Goal: Information Seeking & Learning: Check status

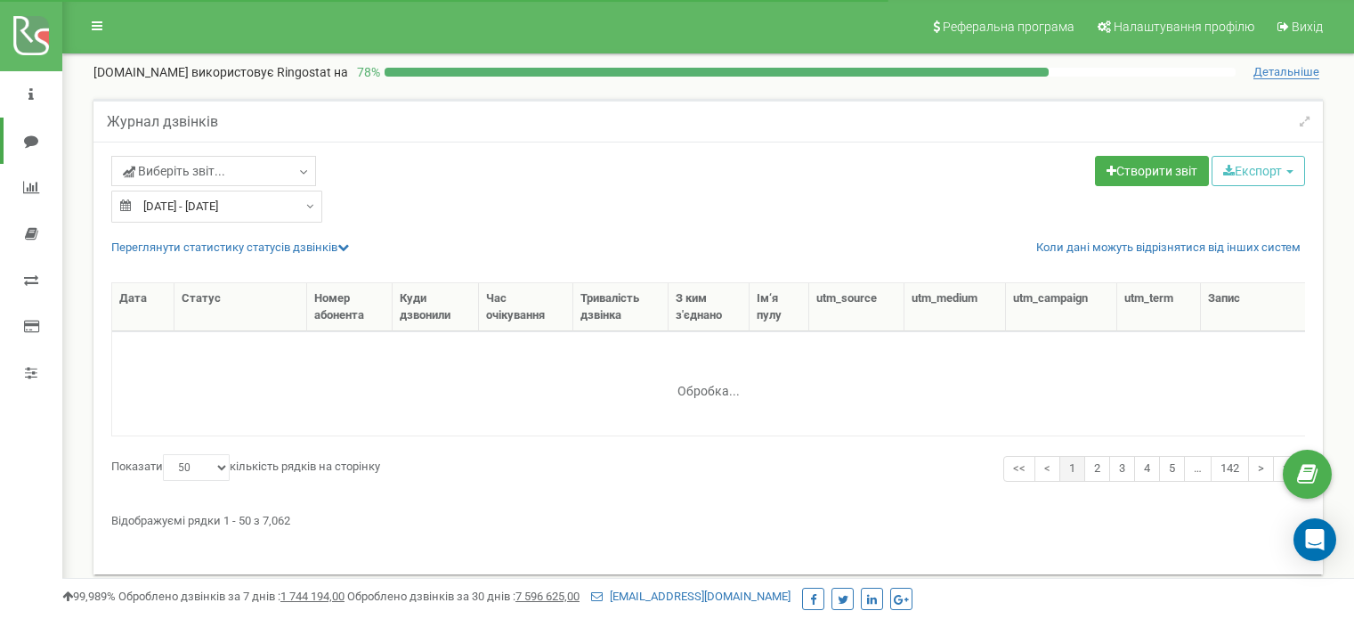
select select "50"
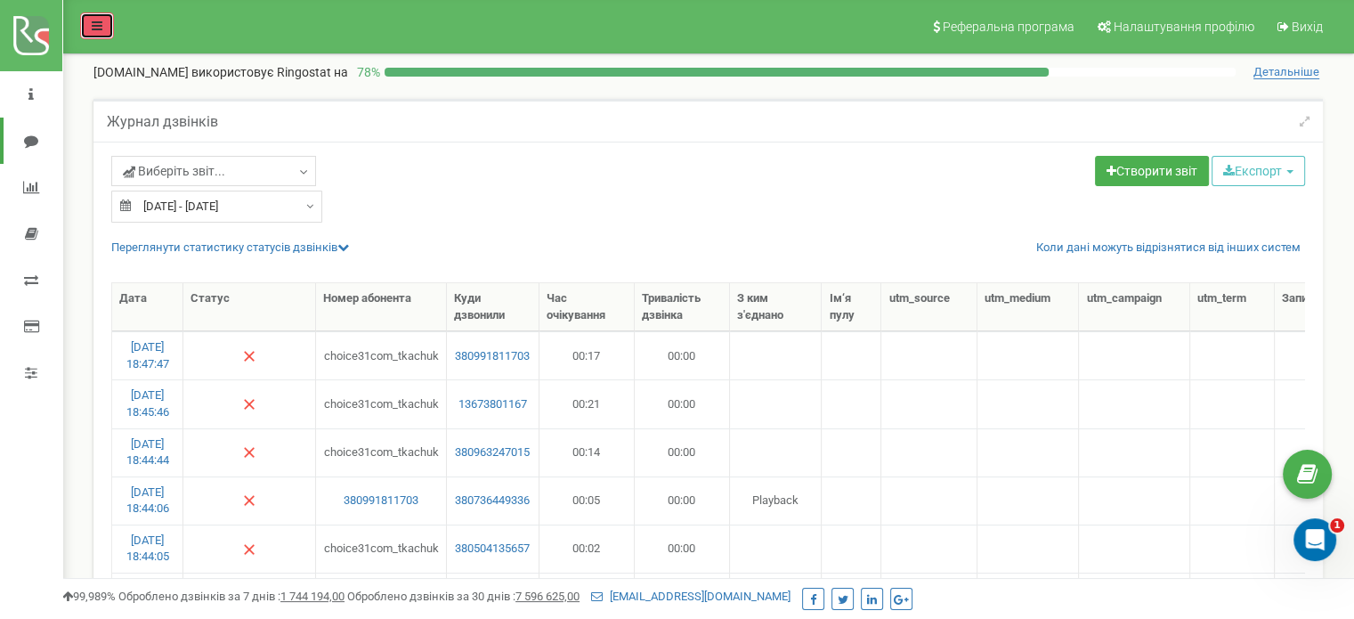
click at [92, 21] on icon at bounding box center [97, 26] width 11 height 12
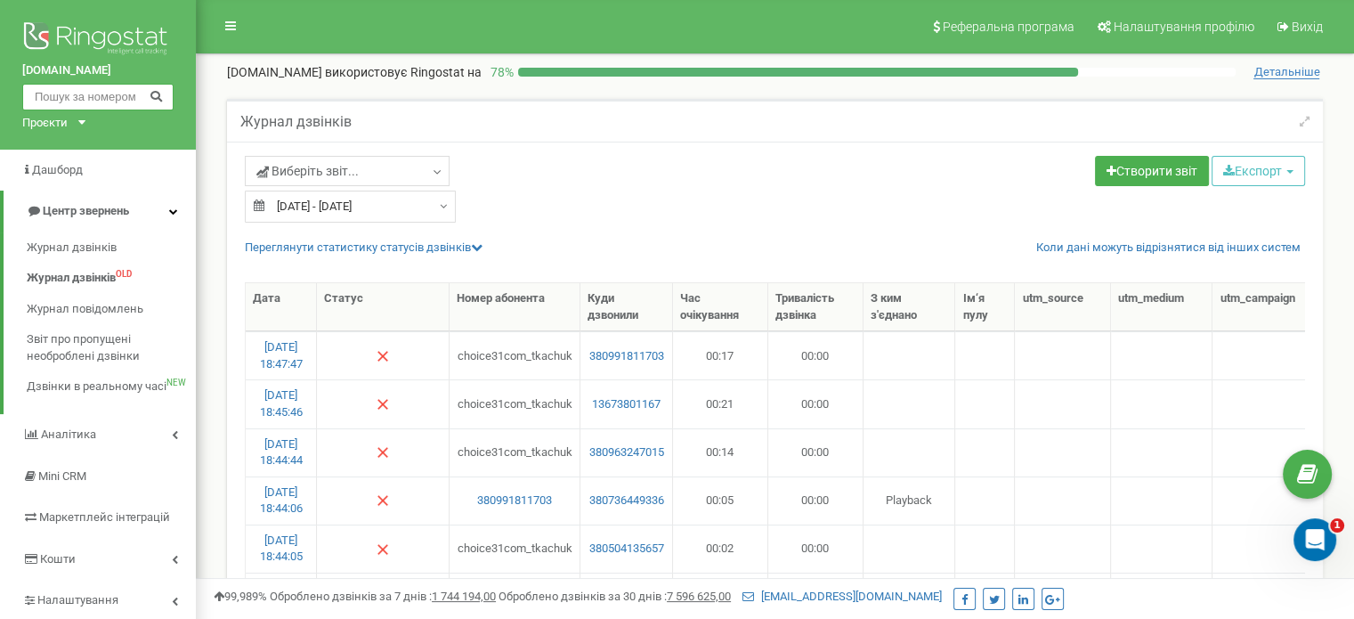
click at [69, 93] on input "text" at bounding box center [97, 97] width 151 height 27
paste input "097 583 2736"
type input "097 583 2736"
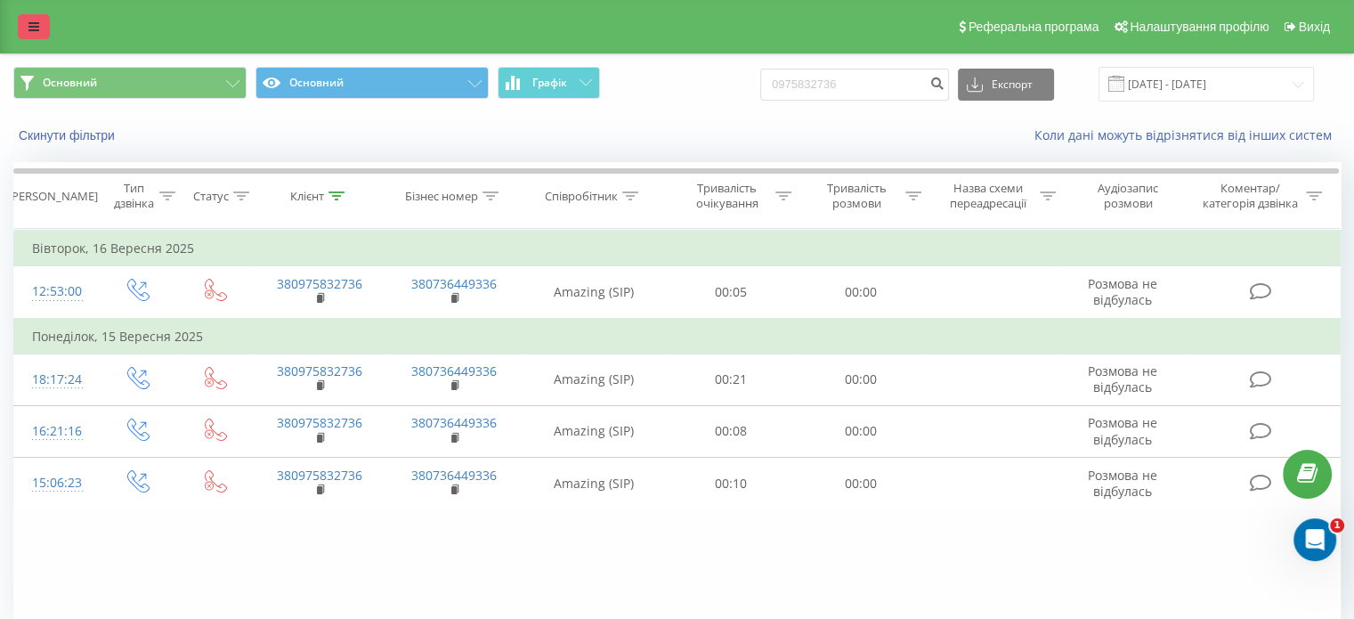
click at [36, 31] on icon at bounding box center [33, 26] width 11 height 12
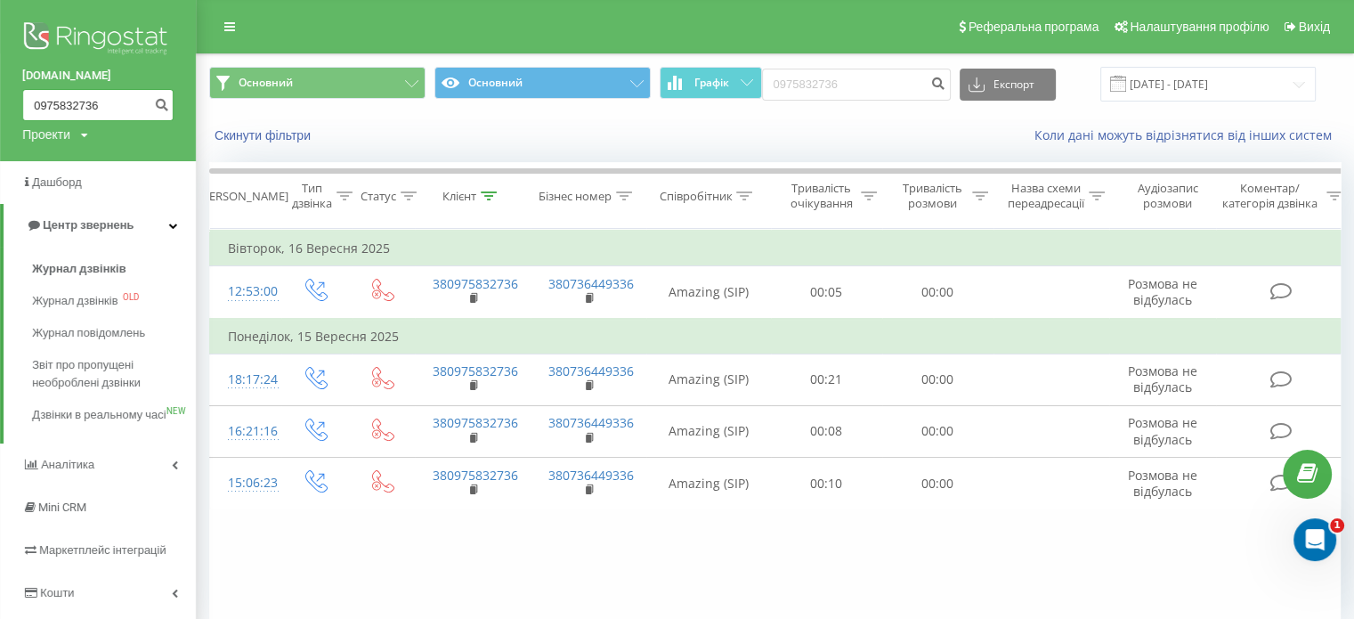
click at [55, 99] on input "0975832736" at bounding box center [97, 105] width 151 height 32
paste input "47208455258"
type input "47208455258"
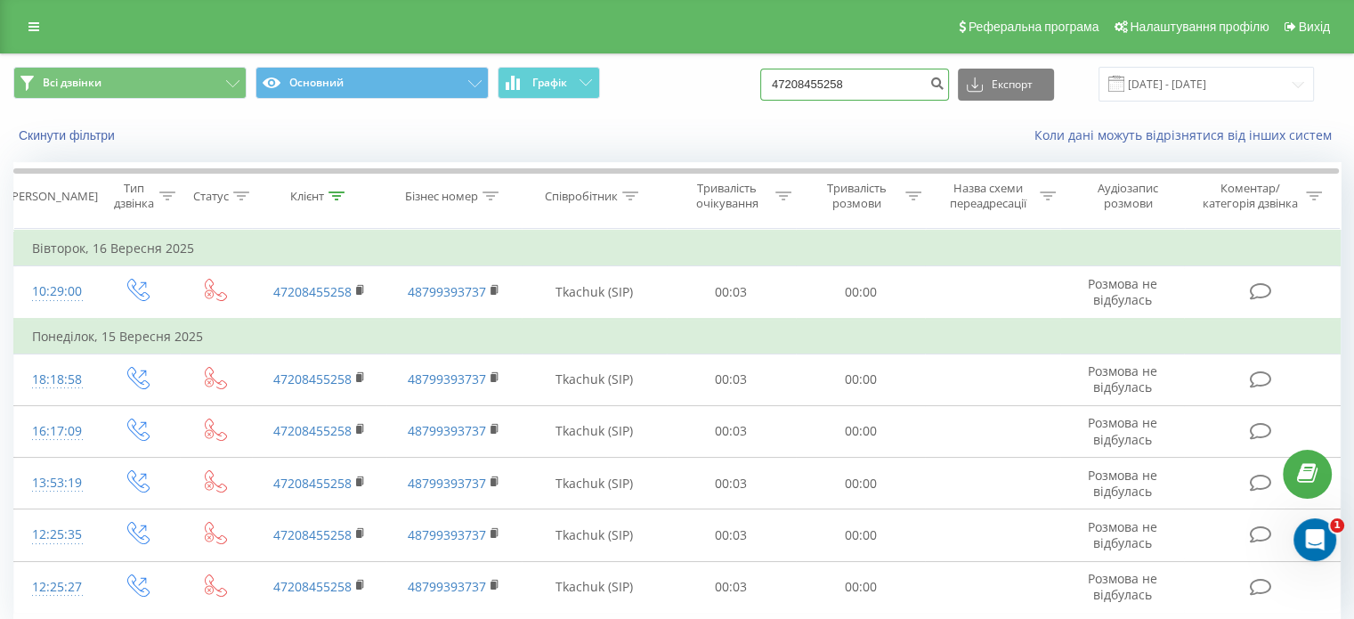
click at [837, 85] on input "47208455258" at bounding box center [854, 85] width 189 height 32
paste input "380968475954"
type input "380968475954"
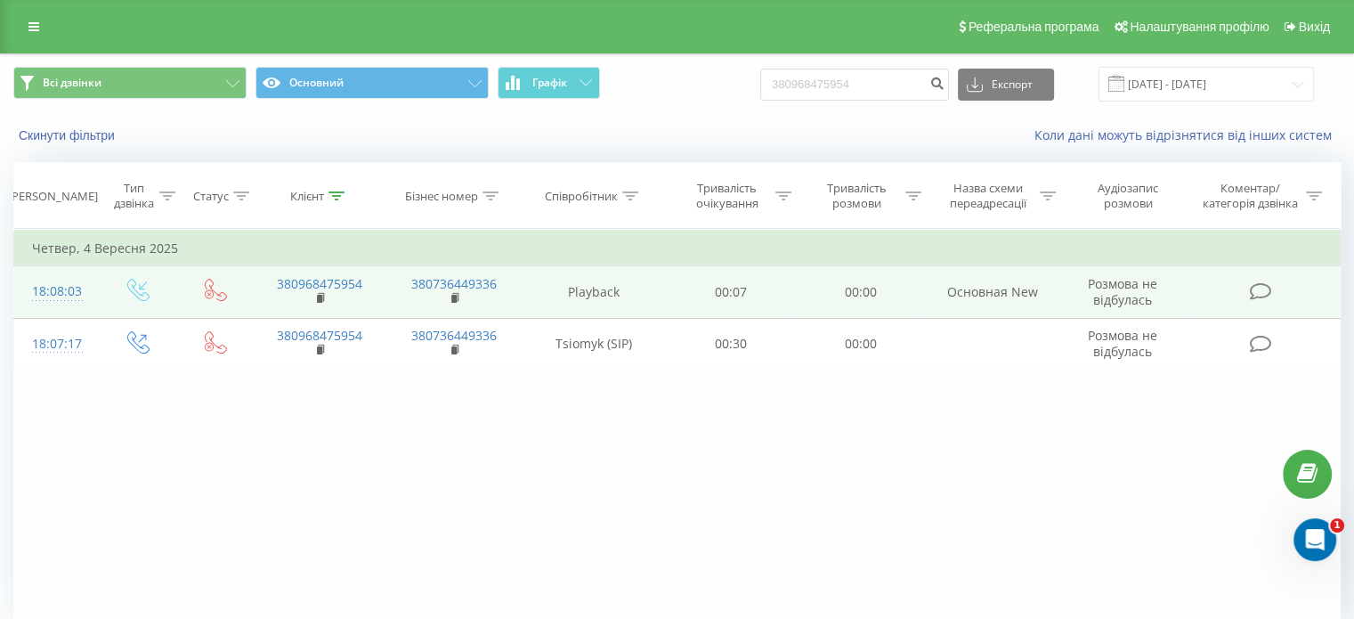
click at [534, 286] on td "Playback" at bounding box center [594, 292] width 145 height 52
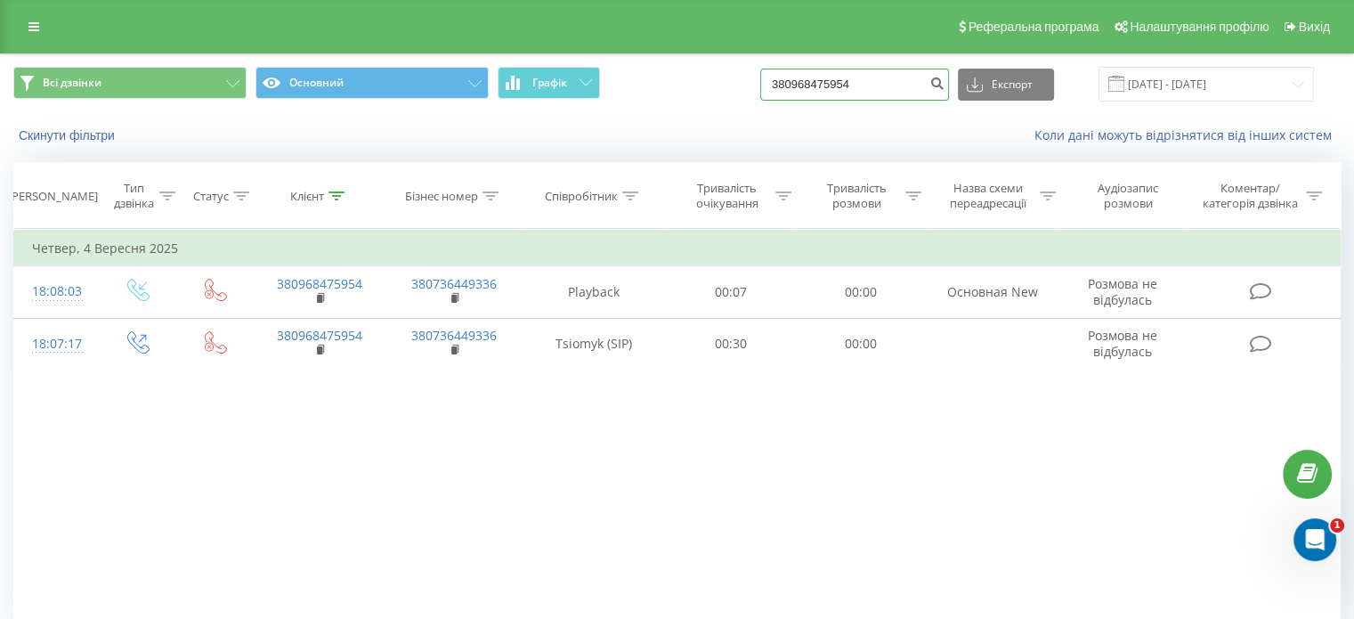
drag, startPoint x: 886, startPoint y: 79, endPoint x: 691, endPoint y: 102, distance: 196.3
click at [691, 102] on div "Всі дзвінки Основний Графік 380968475954 Експорт .csv .xls .xlsx 21.06.2025 - 2…" at bounding box center [677, 84] width 1352 height 60
paste input "97 871 751"
type input "380 97 871 7514"
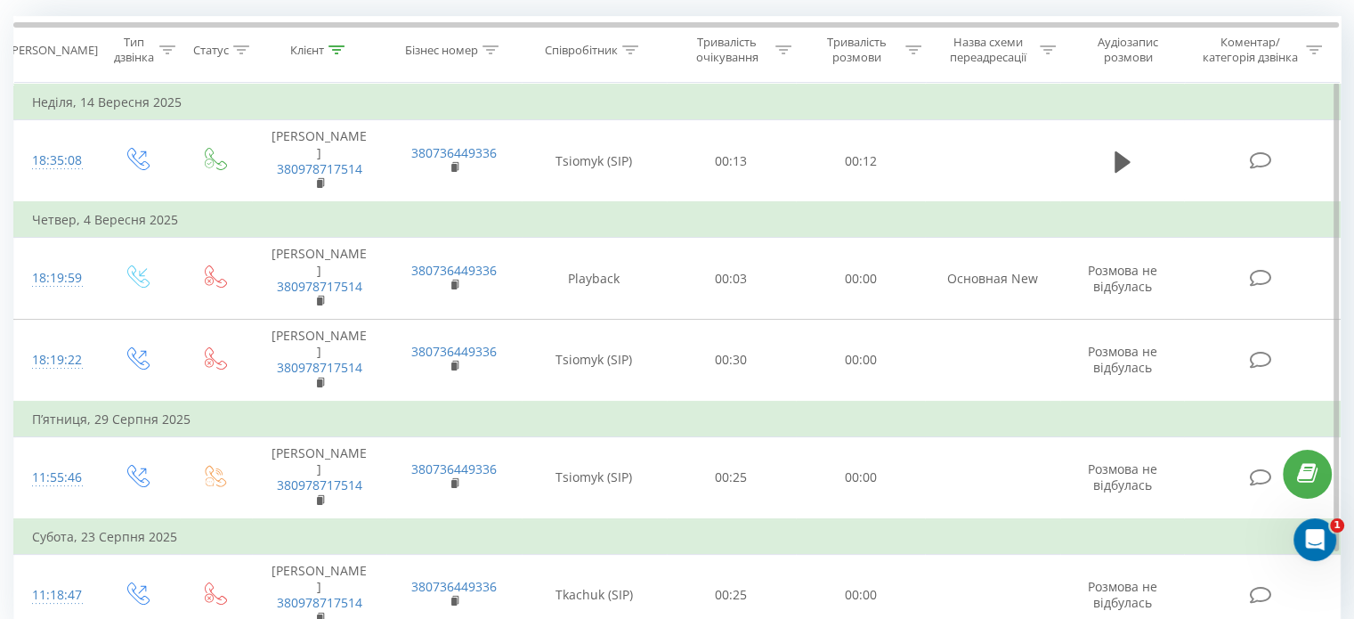
scroll to position [145, 0]
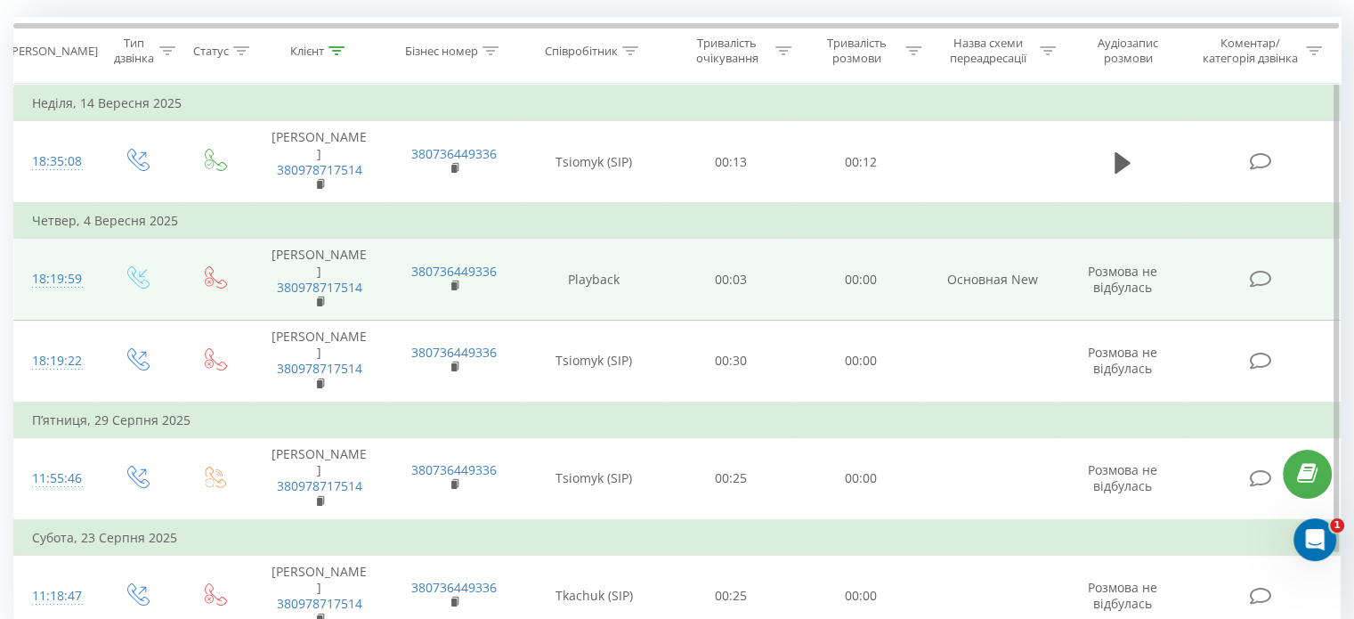
click at [605, 248] on td "Playback" at bounding box center [594, 280] width 145 height 82
drag, startPoint x: 629, startPoint y: 249, endPoint x: 548, endPoint y: 255, distance: 81.2
click at [548, 255] on td "Playback" at bounding box center [594, 280] width 145 height 82
copy td "Playback"
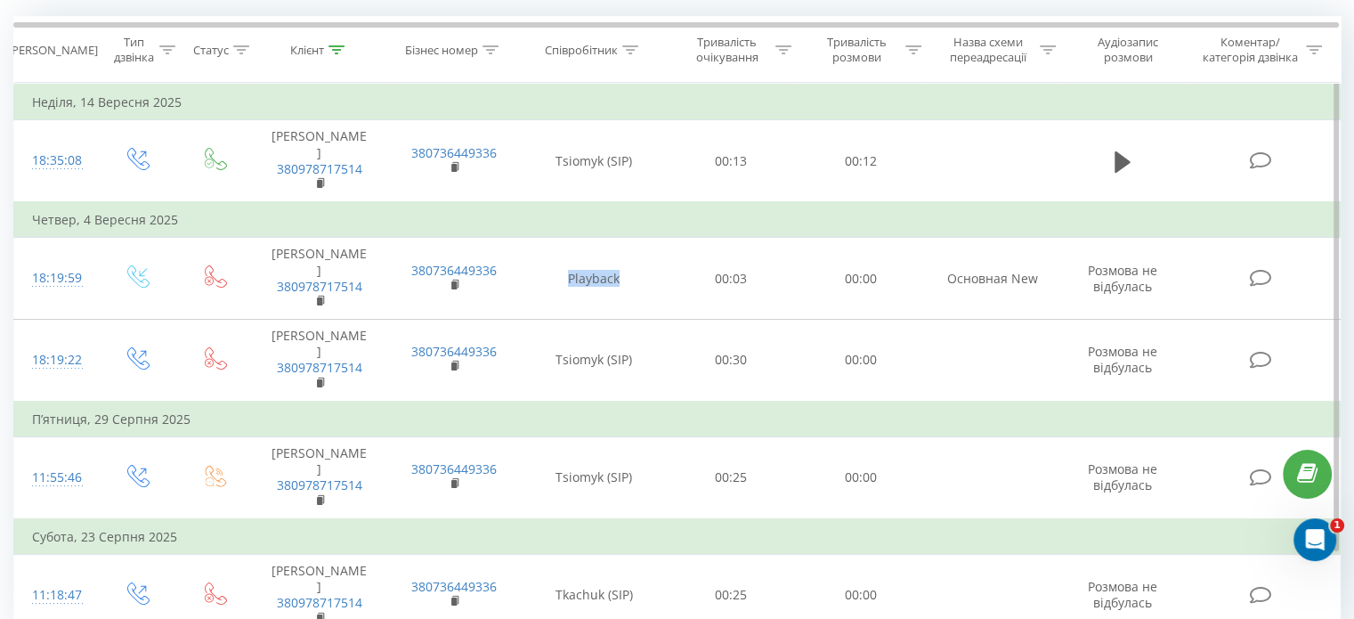
scroll to position [0, 0]
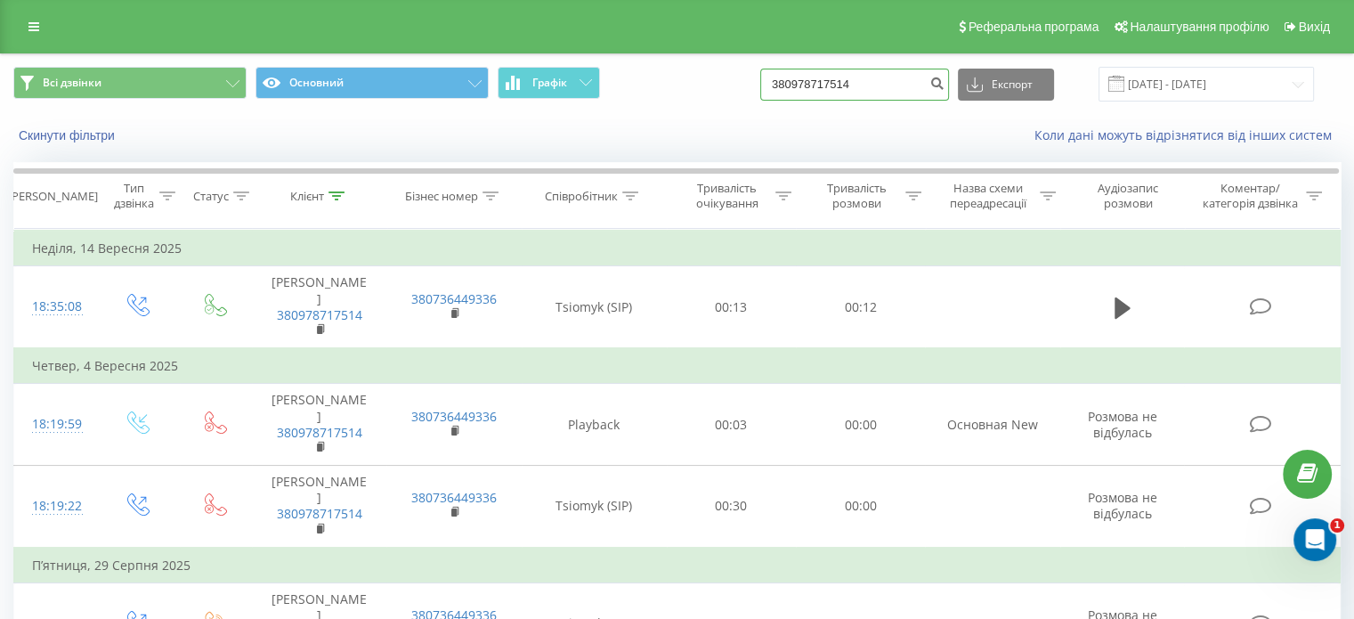
drag, startPoint x: 904, startPoint y: 84, endPoint x: 719, endPoint y: 85, distance: 185.2
click at [719, 85] on div "Всі дзвінки Основний Графік 380978717514 Експорт .csv .xls .xlsx 21.06.2025 - 2…" at bounding box center [676, 84] width 1327 height 35
paste input "689965057"
type input "380689965057"
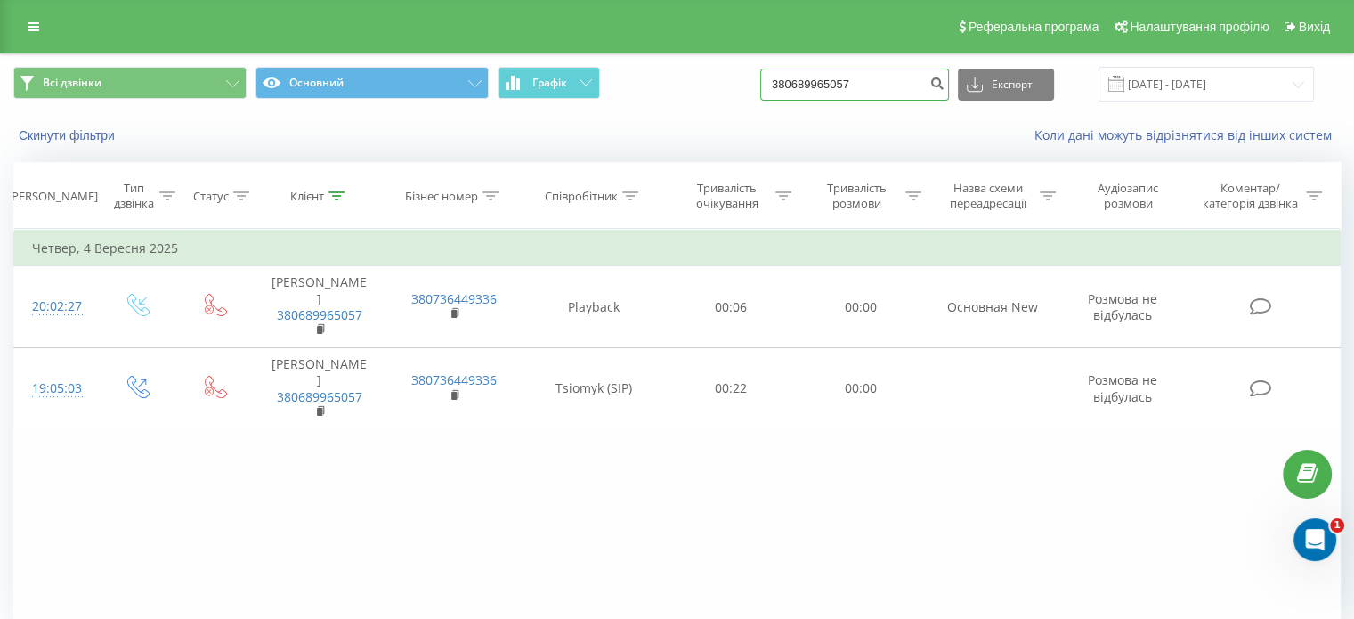
drag, startPoint x: 913, startPoint y: 82, endPoint x: 716, endPoint y: 83, distance: 197.6
click at [716, 83] on div "Всі дзвінки Основний Графік 380689965057 Експорт .csv .xls .xlsx [DATE] - [DATE]" at bounding box center [676, 84] width 1327 height 35
paste input "502649708"
type input "380502649708"
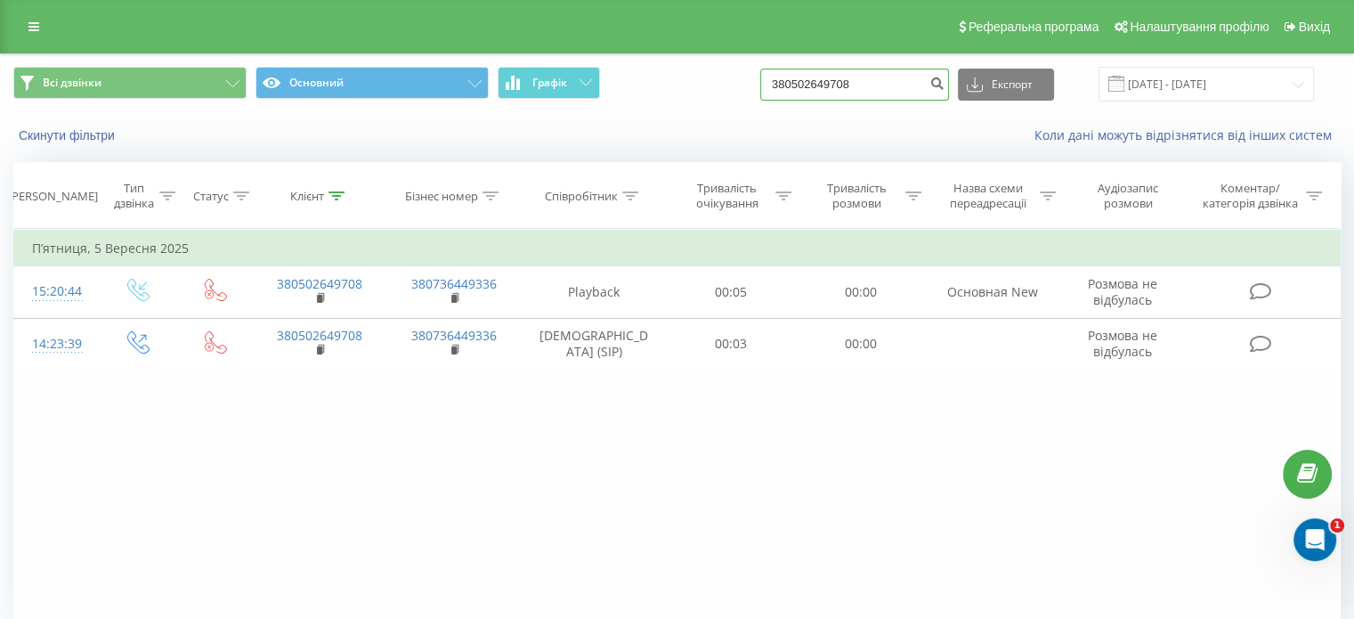
drag, startPoint x: 900, startPoint y: 83, endPoint x: 663, endPoint y: 109, distance: 238.3
click at [663, 109] on div "Всі дзвінки Основний Графік 380502649708 Експорт .csv .xls .xlsx 21.06.2025 - 2…" at bounding box center [677, 84] width 1352 height 60
paste input "637253619"
type input "380637253619"
drag, startPoint x: 903, startPoint y: 88, endPoint x: 644, endPoint y: 86, distance: 259.0
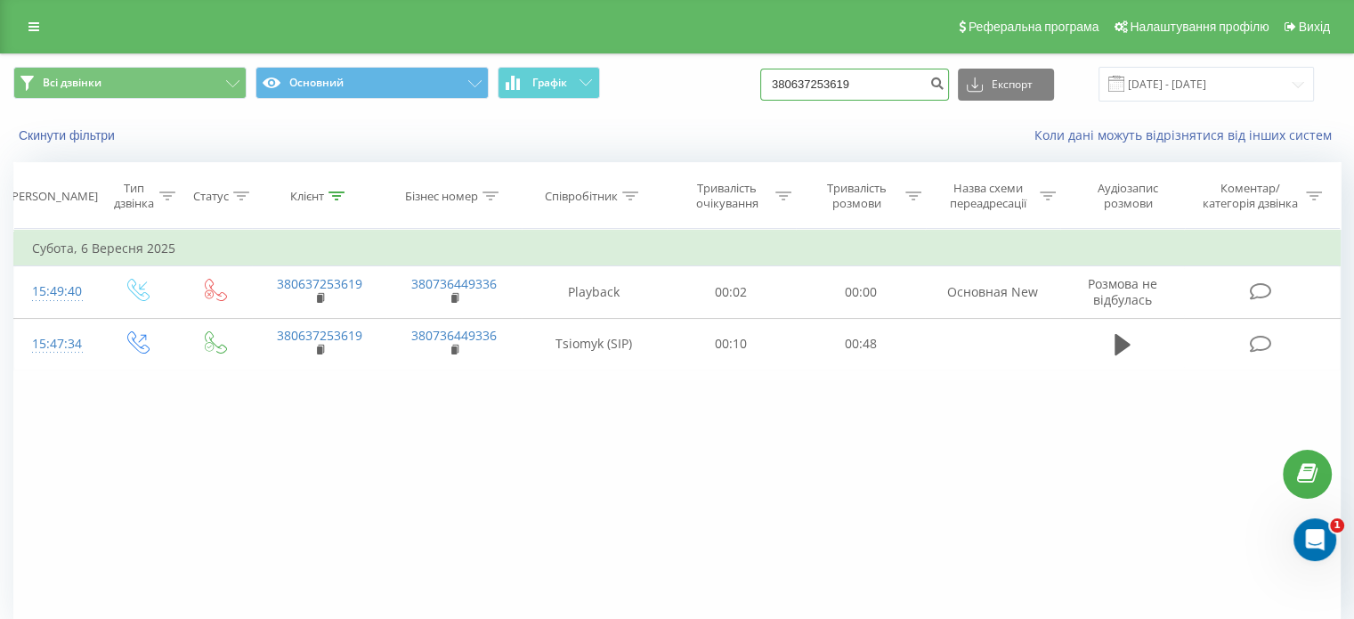
click at [644, 86] on div "Всі дзвінки Основний Графік 380637253619 Експорт .csv .xls .xlsx 21.06.2025 - 2…" at bounding box center [676, 84] width 1327 height 35
paste input "87992164"
type input "380687992164"
drag, startPoint x: 887, startPoint y: 92, endPoint x: 734, endPoint y: 85, distance: 152.3
click at [734, 85] on div "Всі дзвінки Основний Графік 380687992164 Експорт .csv .xls .xlsx 21.06.2025 - 2…" at bounding box center [676, 84] width 1327 height 35
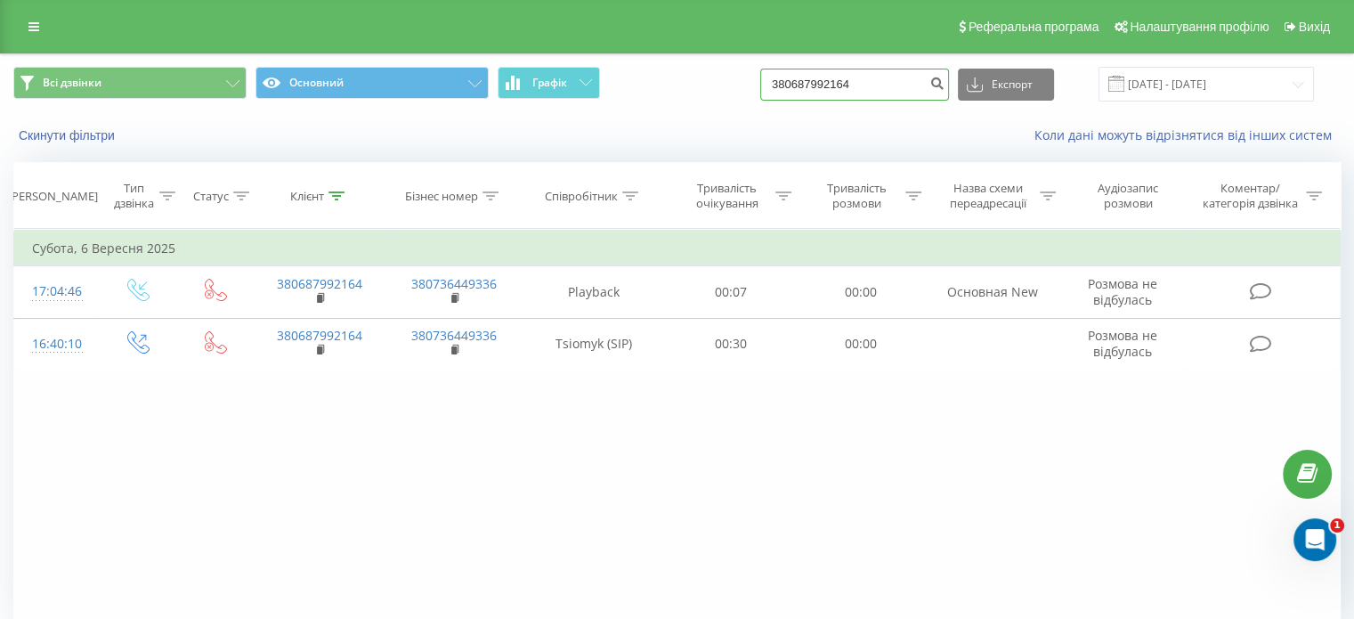
paste input "938948087"
type input "380938948087"
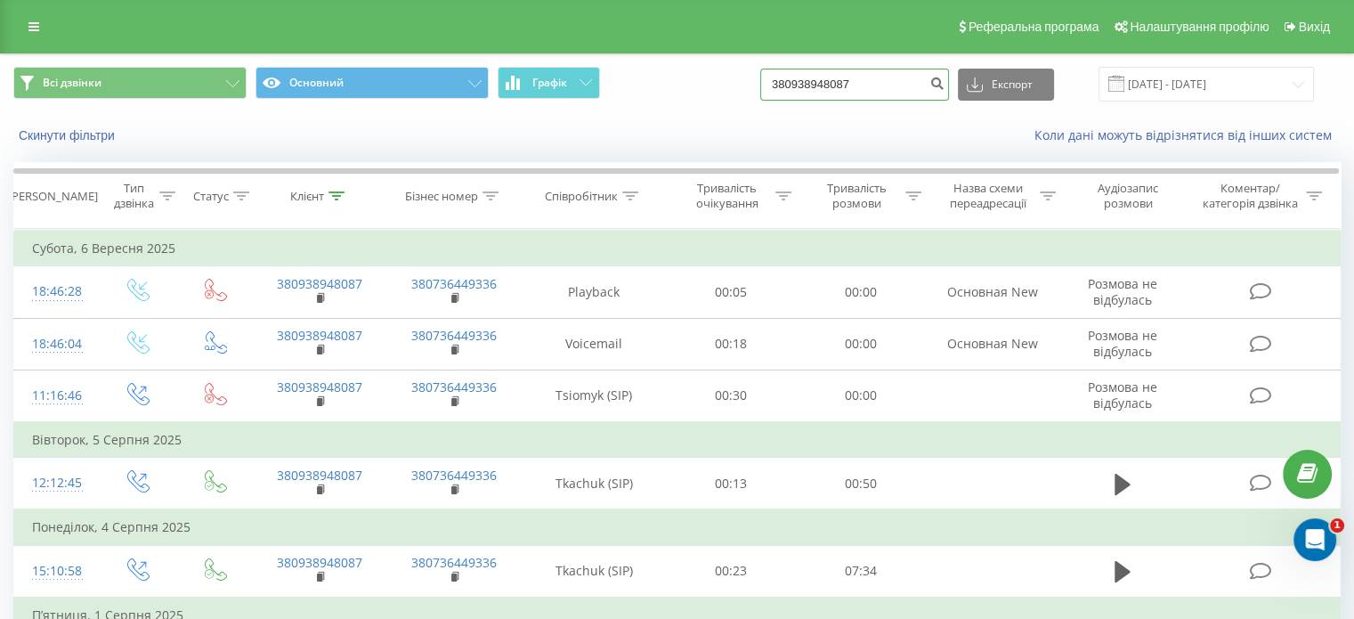
drag, startPoint x: 882, startPoint y: 85, endPoint x: 728, endPoint y: 93, distance: 154.3
click at [728, 93] on div "Всі дзвінки Основний Графік 380938948087 Експорт .csv .xls .xlsx [DATE] - [DATE]" at bounding box center [676, 84] width 1327 height 35
paste input "12048697891"
type input "12048697891"
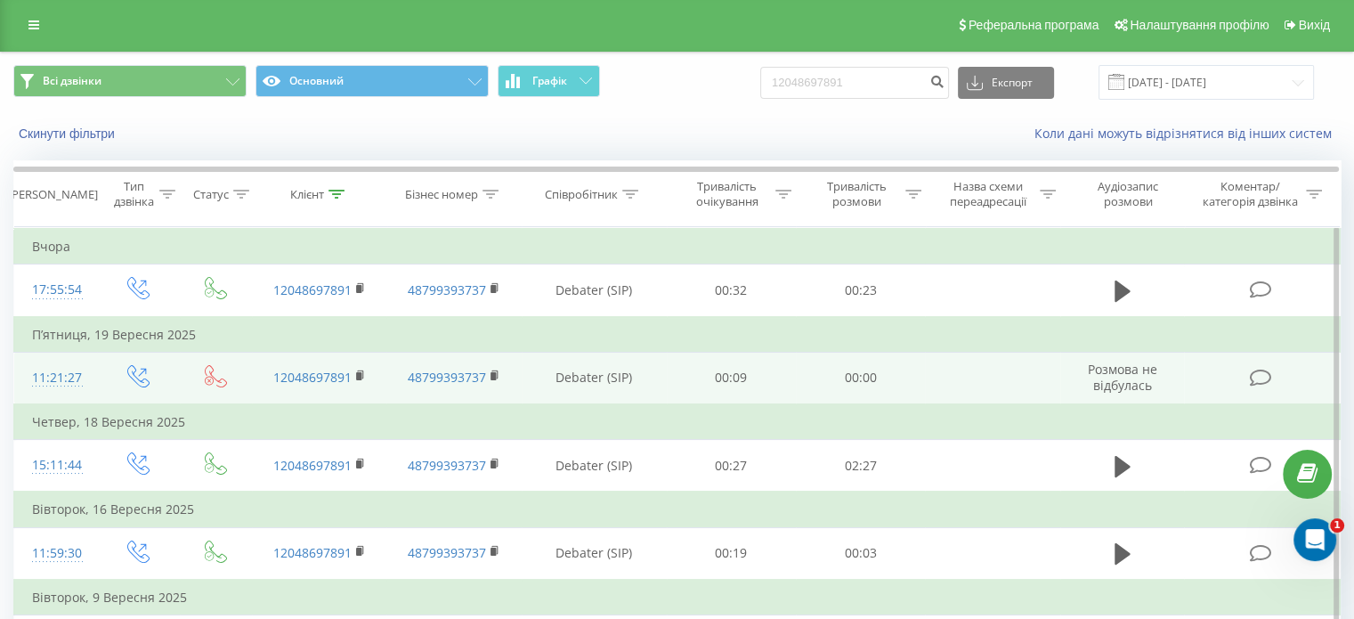
scroll to position [113, 0]
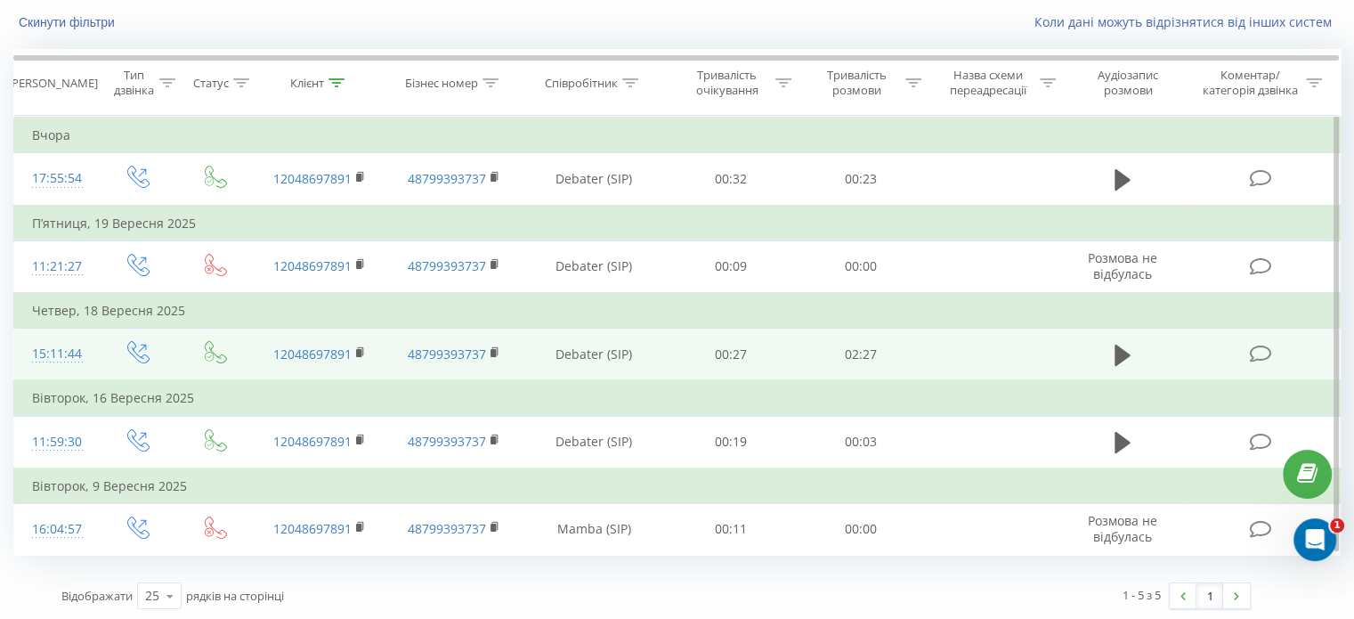
click at [667, 362] on td "00:27" at bounding box center [731, 354] width 129 height 53
click at [1125, 354] on icon at bounding box center [1122, 354] width 16 height 21
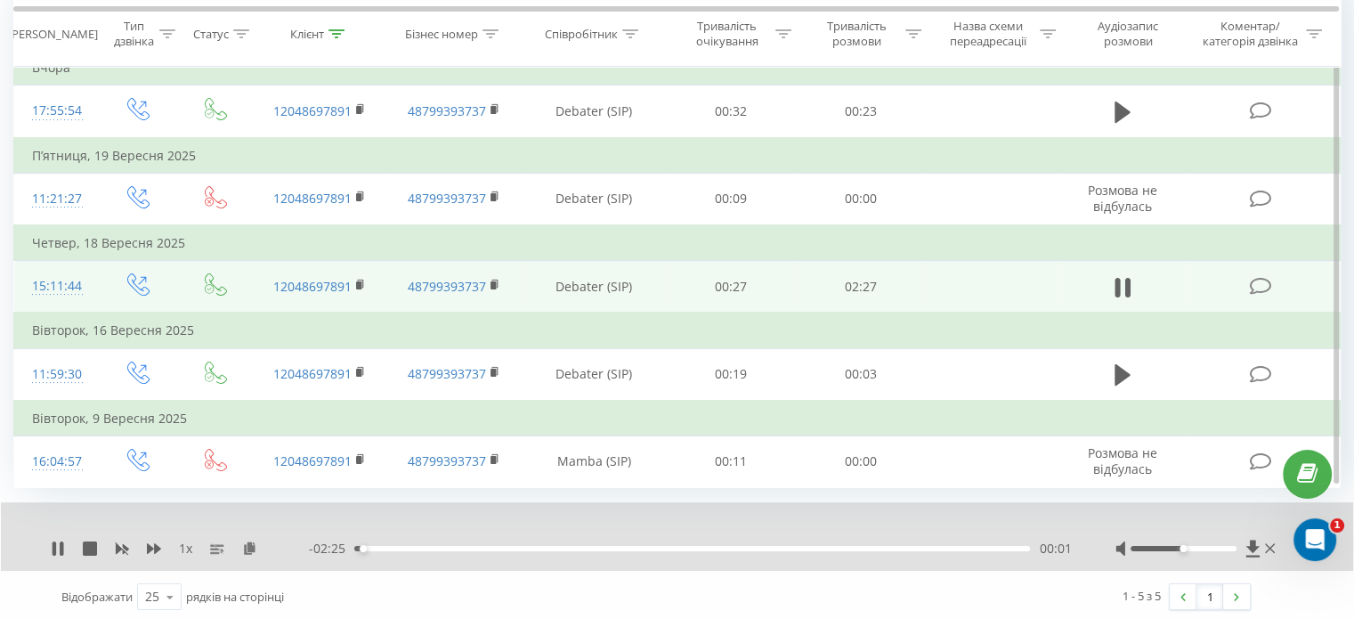
scroll to position [182, 0]
click at [1120, 289] on icon at bounding box center [1122, 286] width 16 height 25
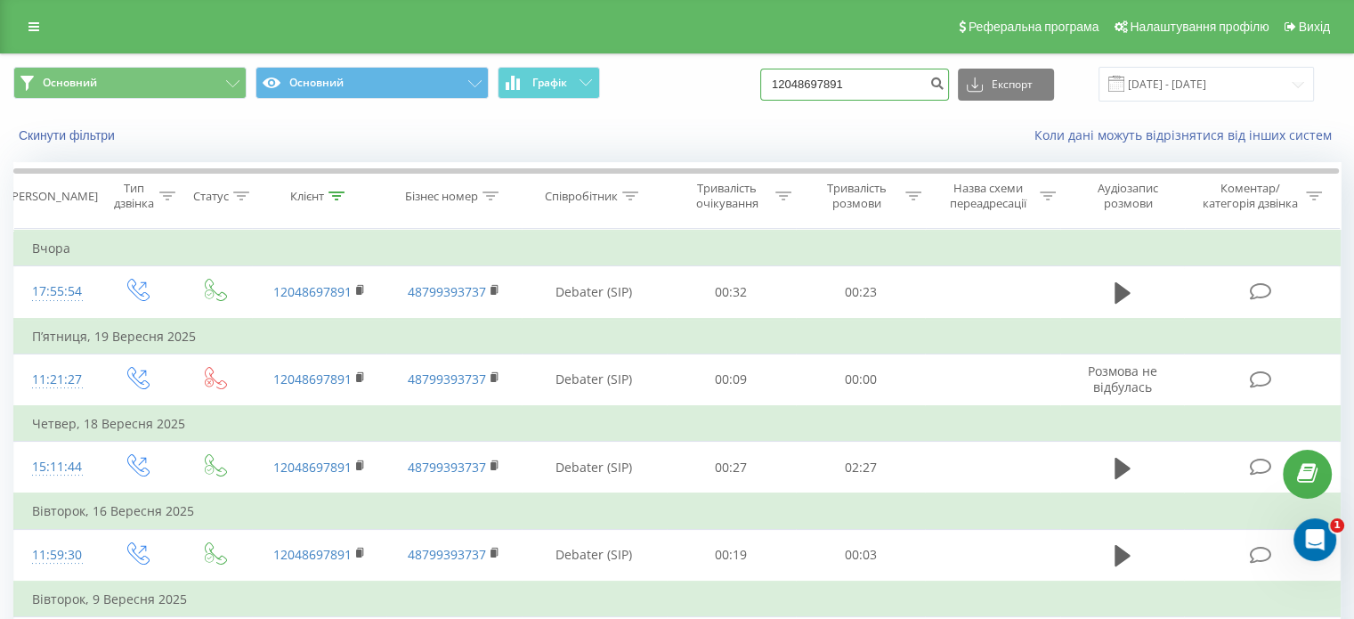
drag, startPoint x: 886, startPoint y: 84, endPoint x: 620, endPoint y: 106, distance: 266.2
click at [620, 106] on div "Основний Основний Графік 12048697891 Експорт .csv .xls .xlsx 21.06.2025 - 21.09…" at bounding box center [677, 84] width 1352 height 60
paste input "380660617829"
type input "380660617829"
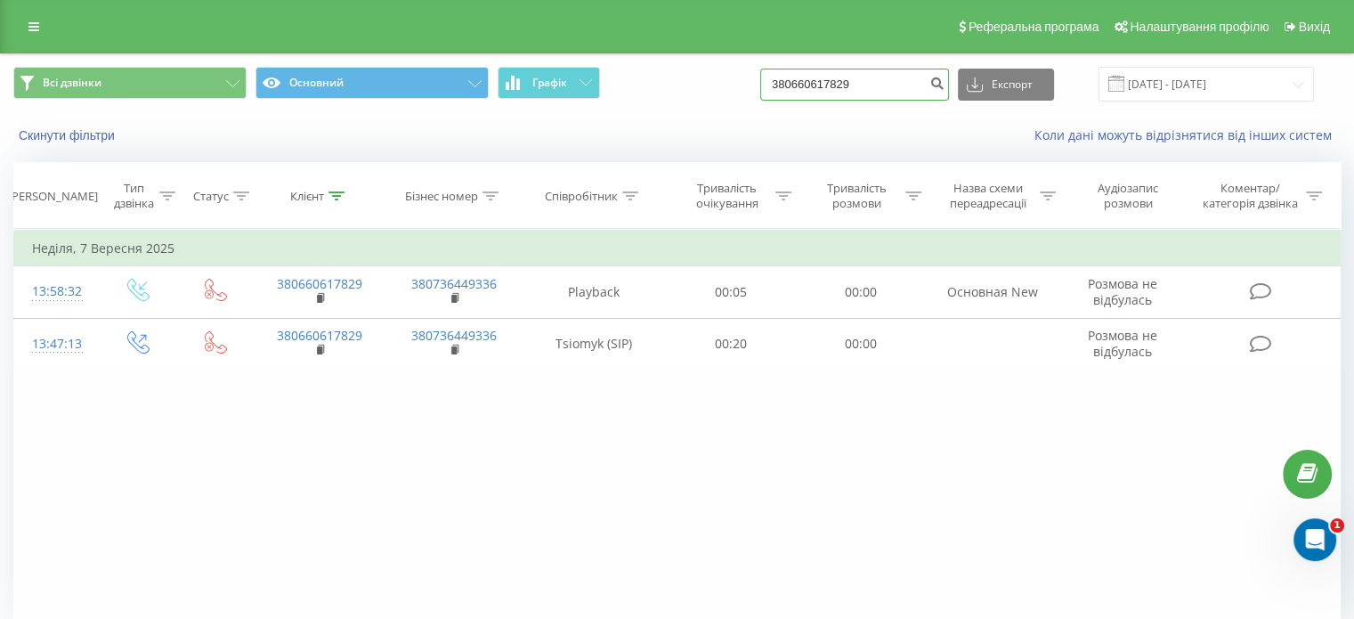
drag, startPoint x: 883, startPoint y: 82, endPoint x: 724, endPoint y: 88, distance: 159.5
click at [724, 88] on div "Всі дзвінки Основний Графік 380660617829 Експорт .csv .xls .xlsx 21.06.2025 - 2…" at bounding box center [676, 84] width 1327 height 35
paste input "447548425617"
type input "447548425617"
drag, startPoint x: 901, startPoint y: 85, endPoint x: 734, endPoint y: 82, distance: 166.5
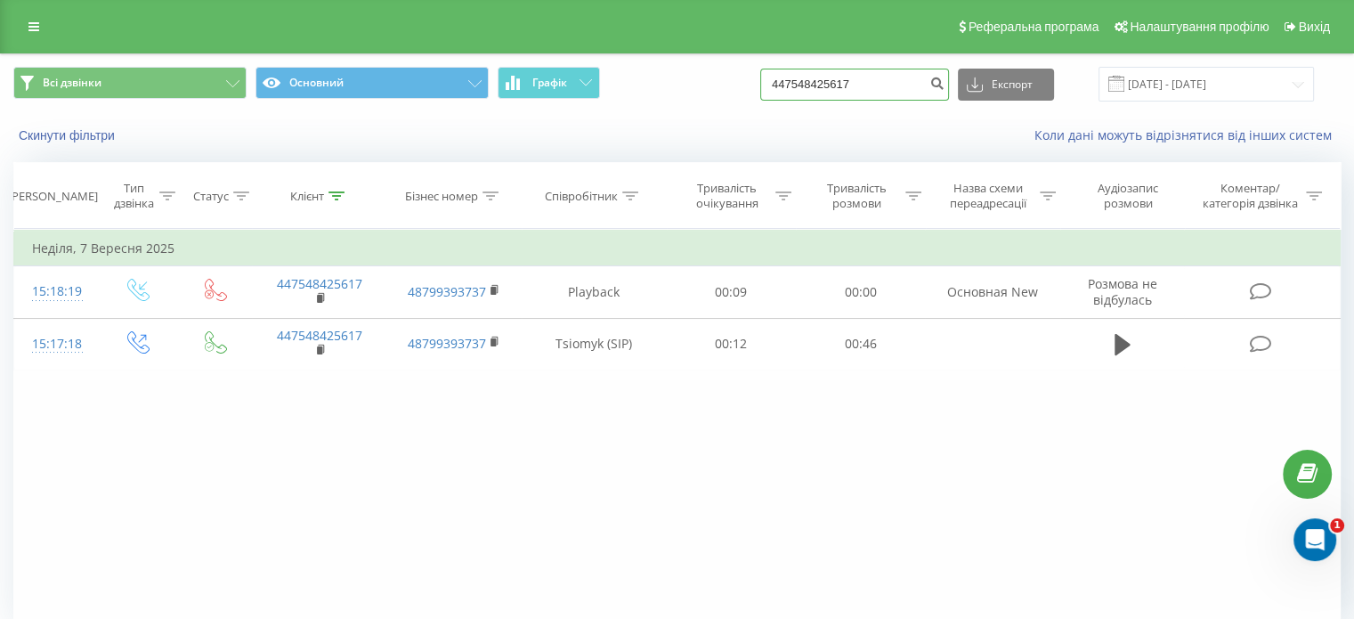
click at [734, 82] on div "Всі дзвінки Основний Графік 447548425617 Експорт .csv .xls .xlsx 21.06.2025 - 2…" at bounding box center [676, 84] width 1327 height 35
paste input "38068013567"
type input "380680135677"
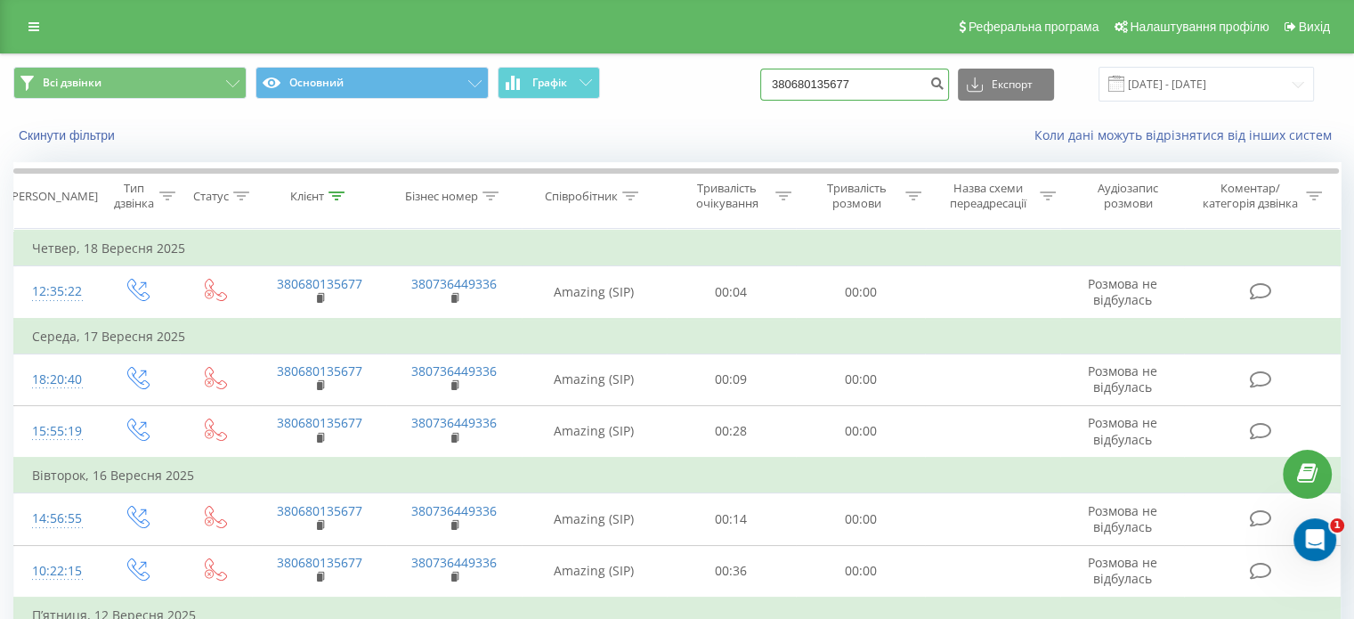
drag, startPoint x: 903, startPoint y: 87, endPoint x: 646, endPoint y: 86, distance: 256.4
click at [646, 86] on div "Всі дзвінки Основний Графік 380680135677 Експорт .csv .xls .xlsx 21.06.2025 - 2…" at bounding box center [676, 84] width 1327 height 35
paste input "74677896"
type input "380674677896"
